Goal: Task Accomplishment & Management: Complete application form

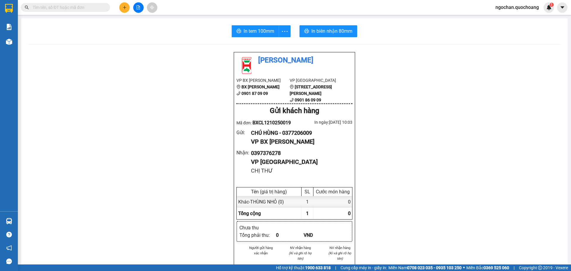
click at [504, 5] on span "ngochan.quochoang" at bounding box center [517, 7] width 53 height 7
click at [502, 19] on span "Đăng xuất" at bounding box center [519, 18] width 41 height 7
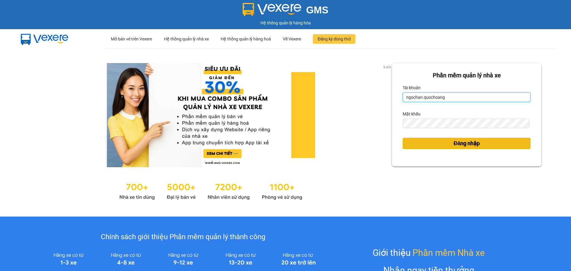
type input "vy.quochoang"
click at [443, 144] on button "Đăng nhập" at bounding box center [467, 143] width 128 height 11
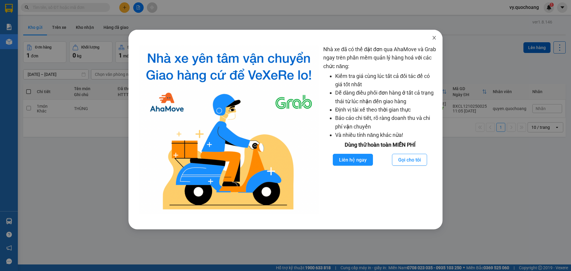
click at [434, 39] on icon "close" at bounding box center [434, 37] width 5 height 5
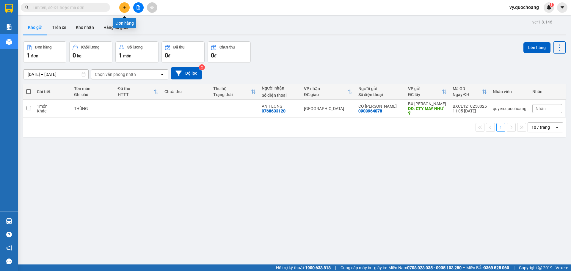
click at [126, 9] on icon "plus" at bounding box center [124, 7] width 4 height 4
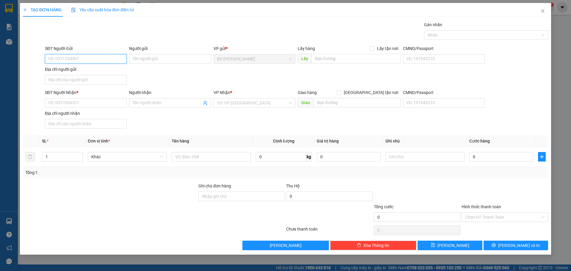
click at [89, 62] on input "SĐT Người Gửi" at bounding box center [86, 59] width 82 height 10
type input "0916970676"
click at [107, 71] on div "0916970676 - CHÚ LÂM" at bounding box center [85, 70] width 75 height 7
type input "CHÚ LÂM"
type input "0916970676"
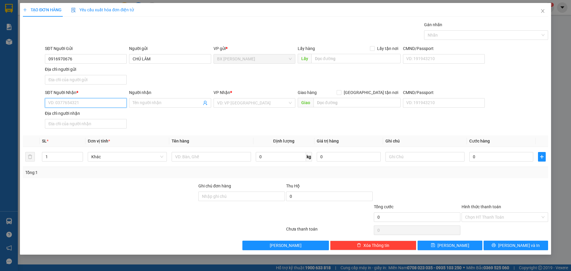
click at [92, 101] on input "SĐT Người Nhận *" at bounding box center [86, 103] width 82 height 10
click at [89, 123] on div "0764720297 - CHỊ [PERSON_NAME]" at bounding box center [85, 124] width 75 height 7
type input "0764720297"
type input "CHỊ [PERSON_NAME]"
click at [71, 158] on input "1" at bounding box center [62, 156] width 40 height 9
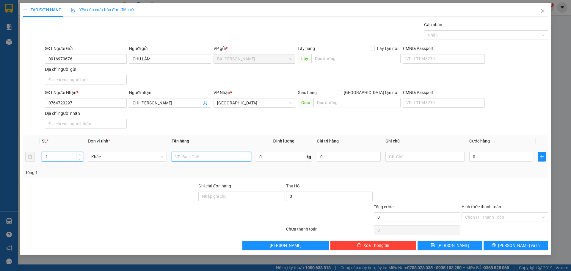
drag, startPoint x: 186, startPoint y: 158, endPoint x: 194, endPoint y: 151, distance: 10.5
click at [191, 153] on input "text" at bounding box center [211, 157] width 79 height 10
type input "THÙNG"
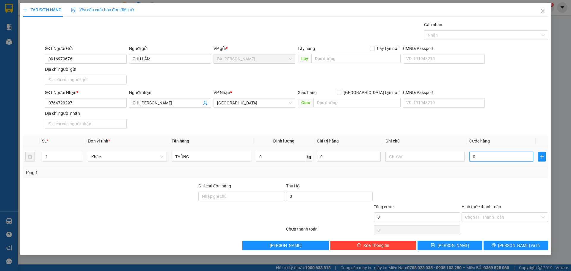
click at [483, 156] on input "0" at bounding box center [501, 157] width 64 height 10
type input "4"
type input "40"
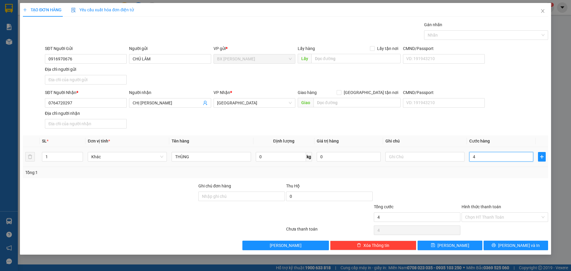
type input "40"
type input "400"
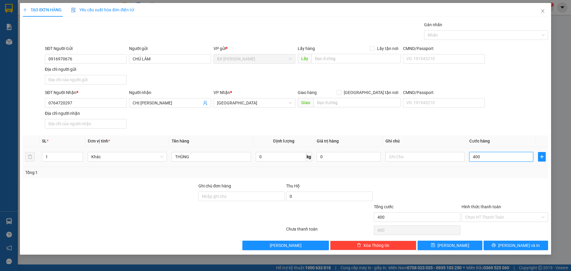
type input "4.000"
type input "40.000"
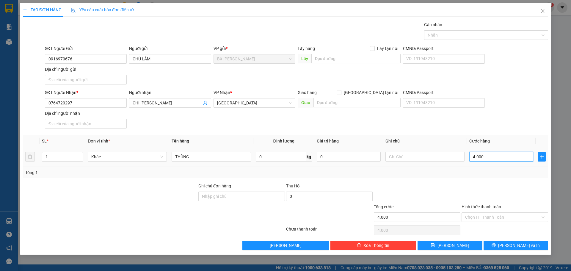
type input "40.000"
click at [529, 218] on input "Hình thức thanh toán" at bounding box center [502, 217] width 75 height 9
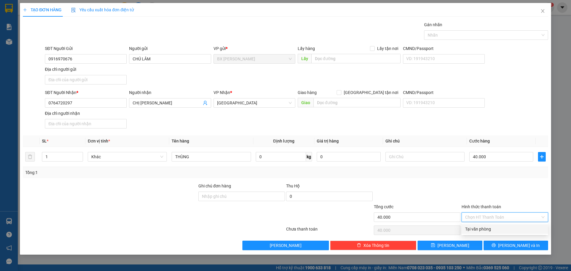
click at [504, 231] on div "Tại văn phòng" at bounding box center [504, 229] width 79 height 7
type input "0"
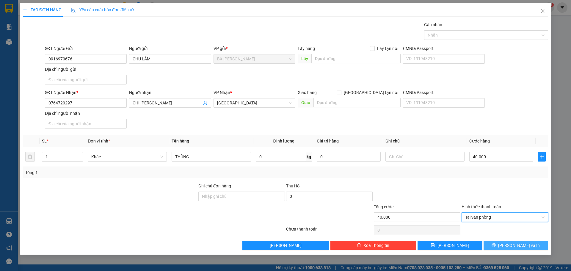
click at [517, 247] on span "[PERSON_NAME] và In" at bounding box center [519, 245] width 42 height 7
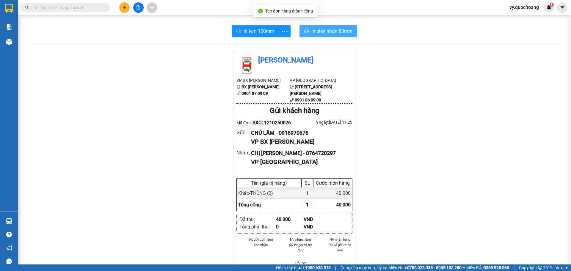
click at [330, 34] on span "In biên nhận 80mm" at bounding box center [331, 30] width 41 height 7
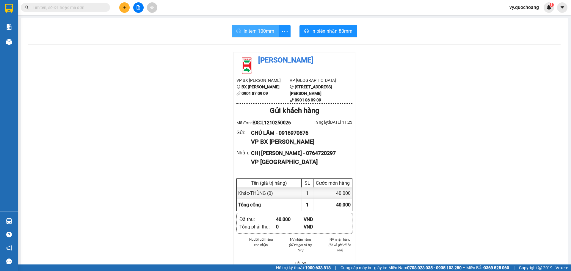
click at [247, 29] on span "In tem 100mm" at bounding box center [258, 30] width 31 height 7
click at [256, 34] on span "In tem 100mm" at bounding box center [258, 30] width 31 height 7
click at [122, 8] on icon "plus" at bounding box center [124, 7] width 4 height 4
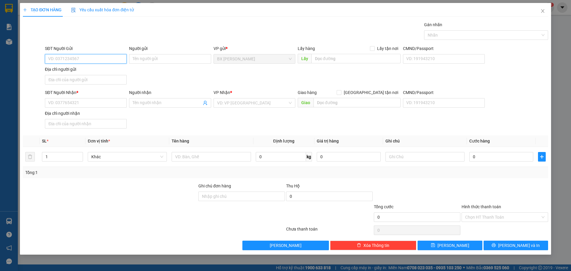
click at [109, 61] on input "SĐT Người Gửi" at bounding box center [86, 59] width 82 height 10
type input "0917171817"
click at [100, 70] on div "0917171817 - [PERSON_NAME]" at bounding box center [85, 70] width 75 height 7
type input "[PERSON_NAME]"
type input "0917171817"
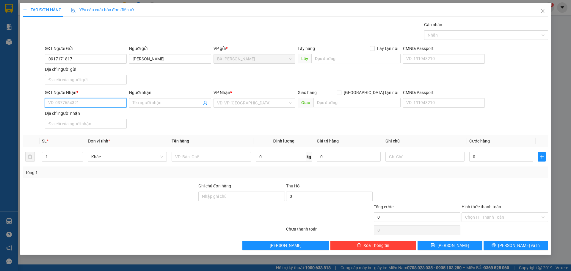
click at [98, 106] on input "SĐT Người Nhận *" at bounding box center [86, 103] width 82 height 10
click at [106, 125] on div "0916152090 - CHỊ THI" at bounding box center [85, 124] width 75 height 7
type input "0916152090"
type input "CHỊ THI"
click at [76, 155] on span "Increase Value" at bounding box center [79, 154] width 7 height 5
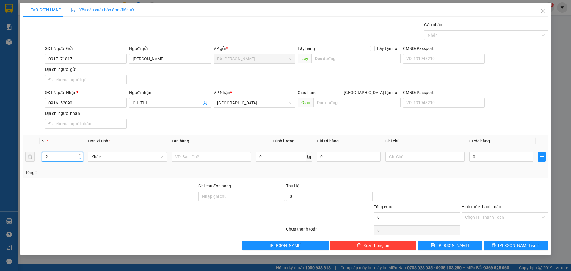
type input "1"
click at [81, 159] on span "down" at bounding box center [80, 159] width 4 height 4
click at [212, 160] on input "text" at bounding box center [211, 157] width 79 height 10
type input "THÙNG"
click at [498, 158] on input "0" at bounding box center [501, 157] width 64 height 10
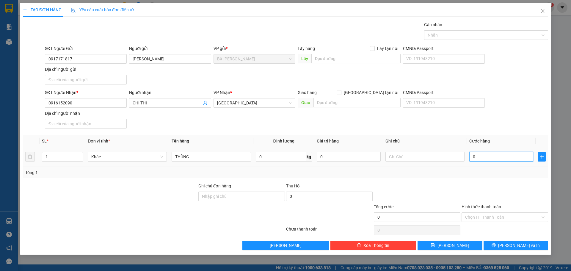
type input "4"
type input "40"
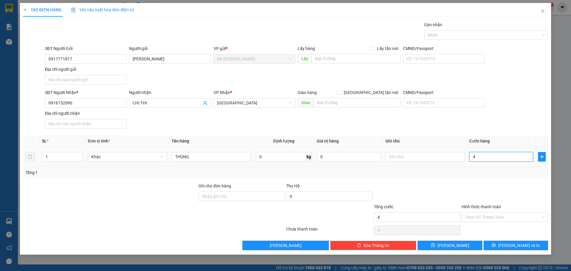
type input "40"
type input "400"
type input "4.000"
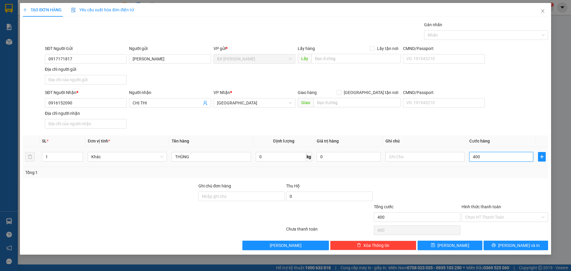
type input "4.000"
type input "40.000"
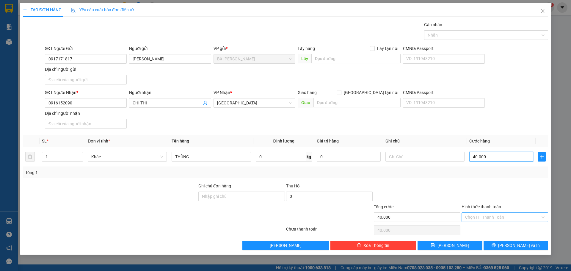
type input "40.000"
click at [525, 219] on input "Hình thức thanh toán" at bounding box center [502, 217] width 75 height 9
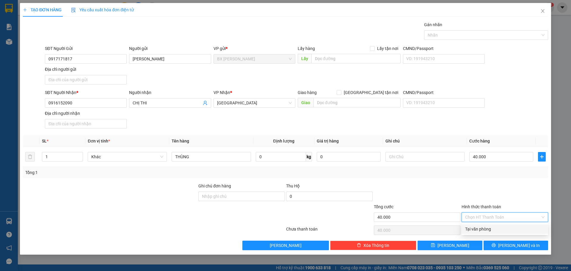
click at [499, 231] on div "Tại văn phòng" at bounding box center [504, 229] width 79 height 7
type input "0"
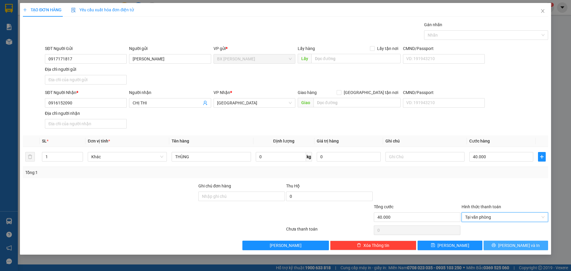
click at [520, 244] on span "[PERSON_NAME] và In" at bounding box center [519, 245] width 42 height 7
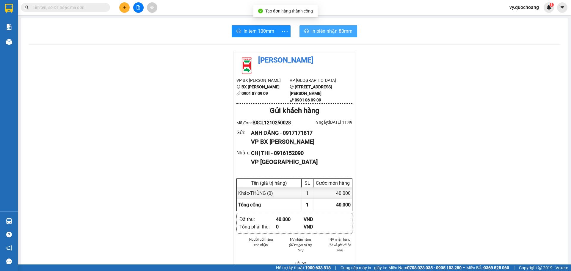
click at [319, 29] on span "In biên nhận 80mm" at bounding box center [331, 30] width 41 height 7
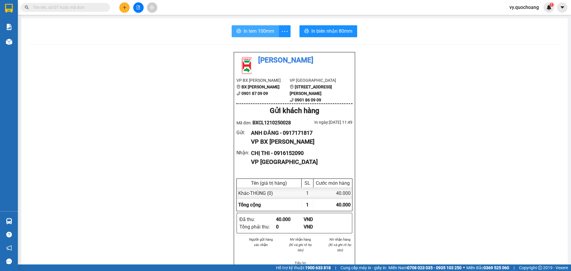
click at [258, 29] on span "In tem 100mm" at bounding box center [258, 30] width 31 height 7
